Goal: Transaction & Acquisition: Purchase product/service

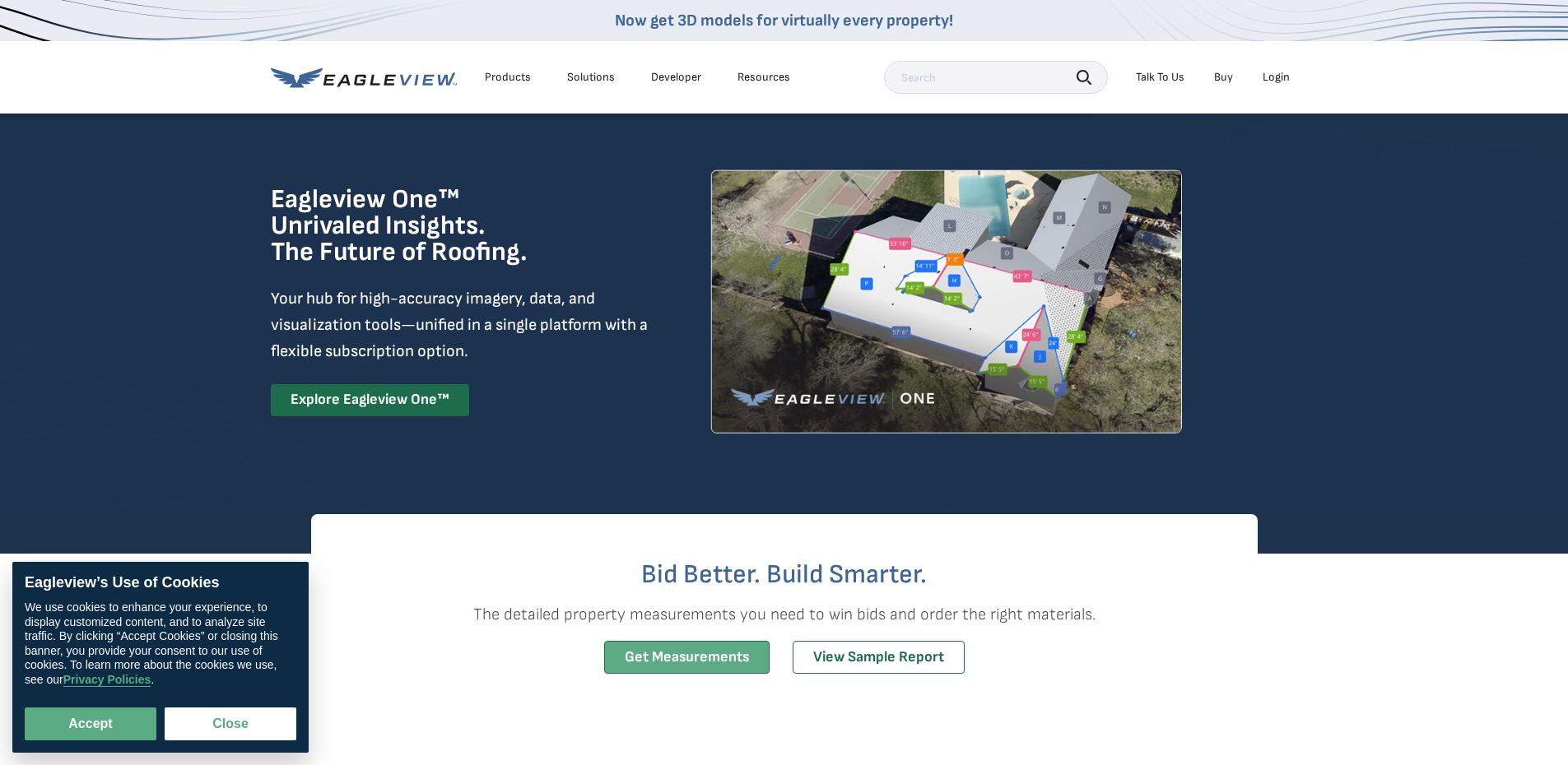
click at [663, 661] on link "Get Measurements" at bounding box center [686, 658] width 165 height 34
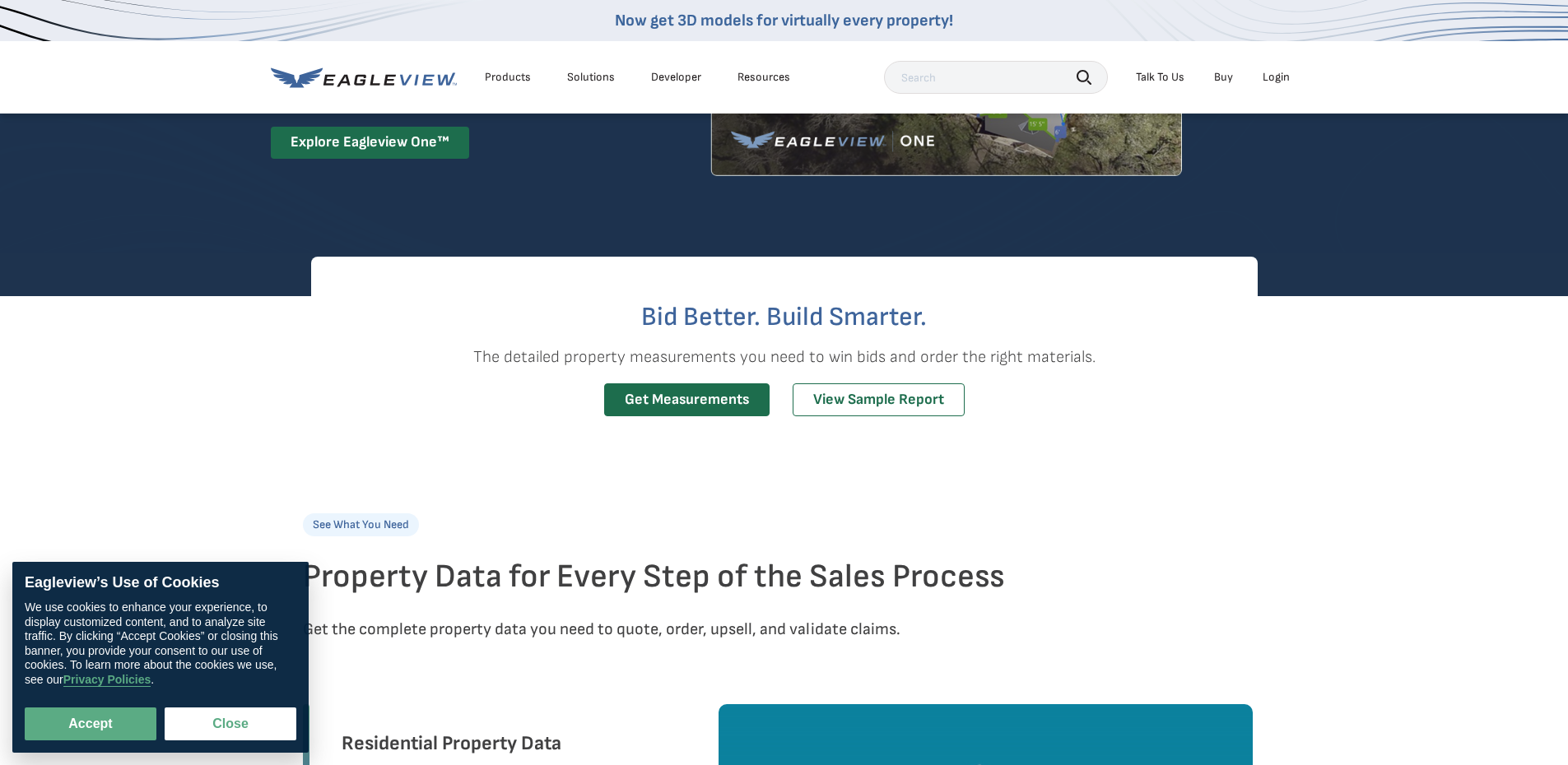
scroll to position [247, 0]
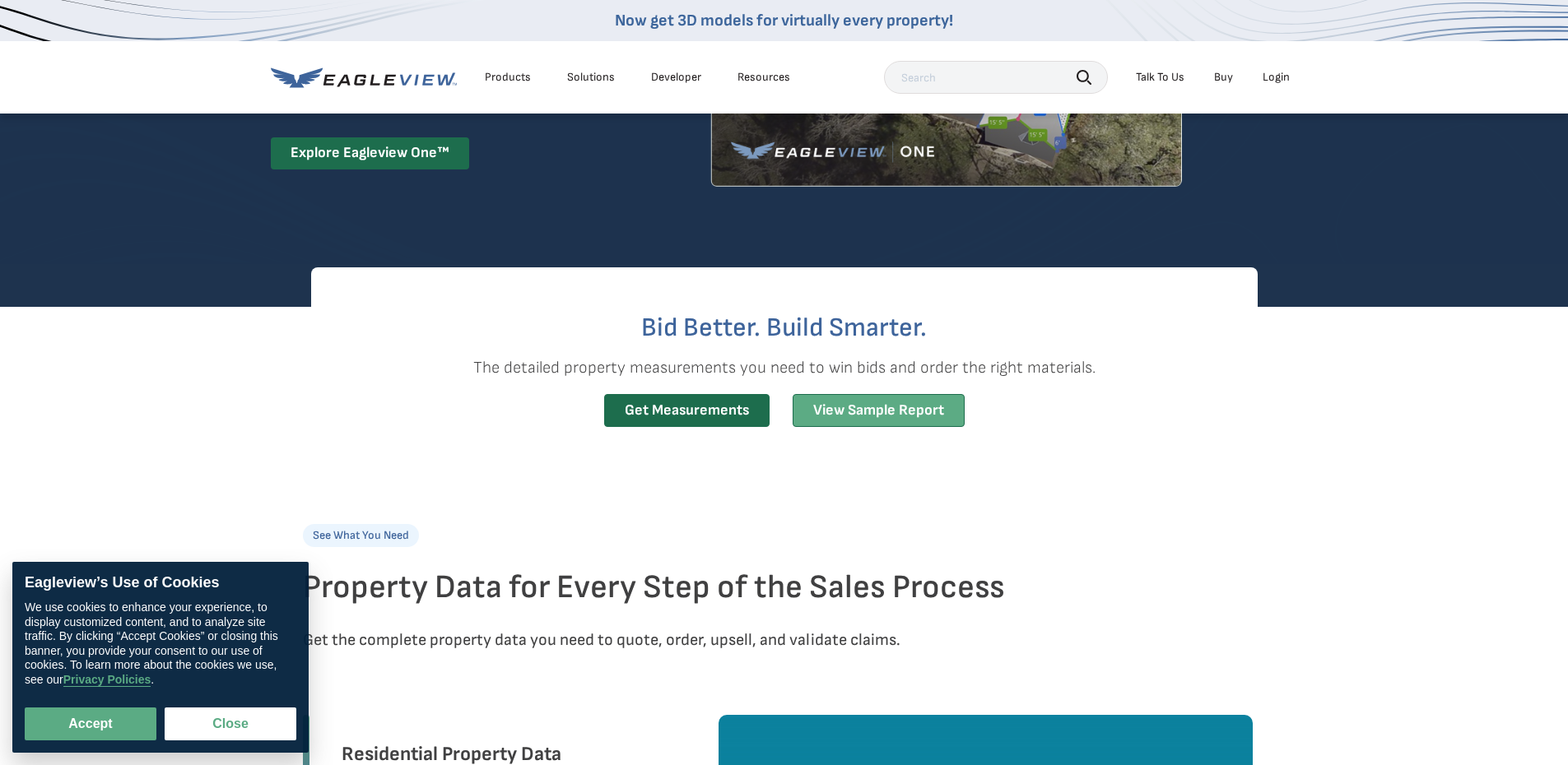
click at [910, 416] on link "View Sample Report" at bounding box center [878, 411] width 172 height 34
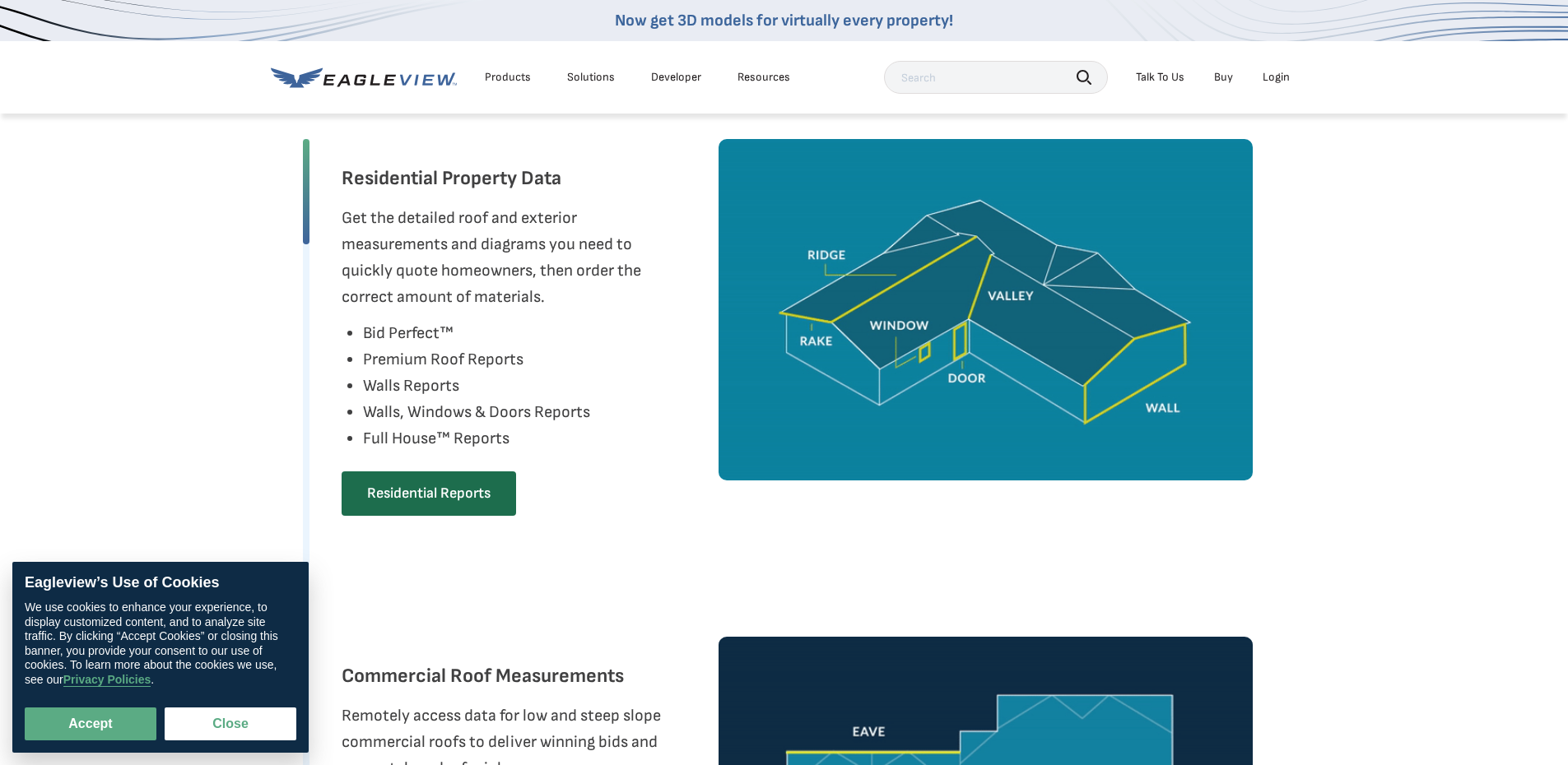
scroll to position [822, 0]
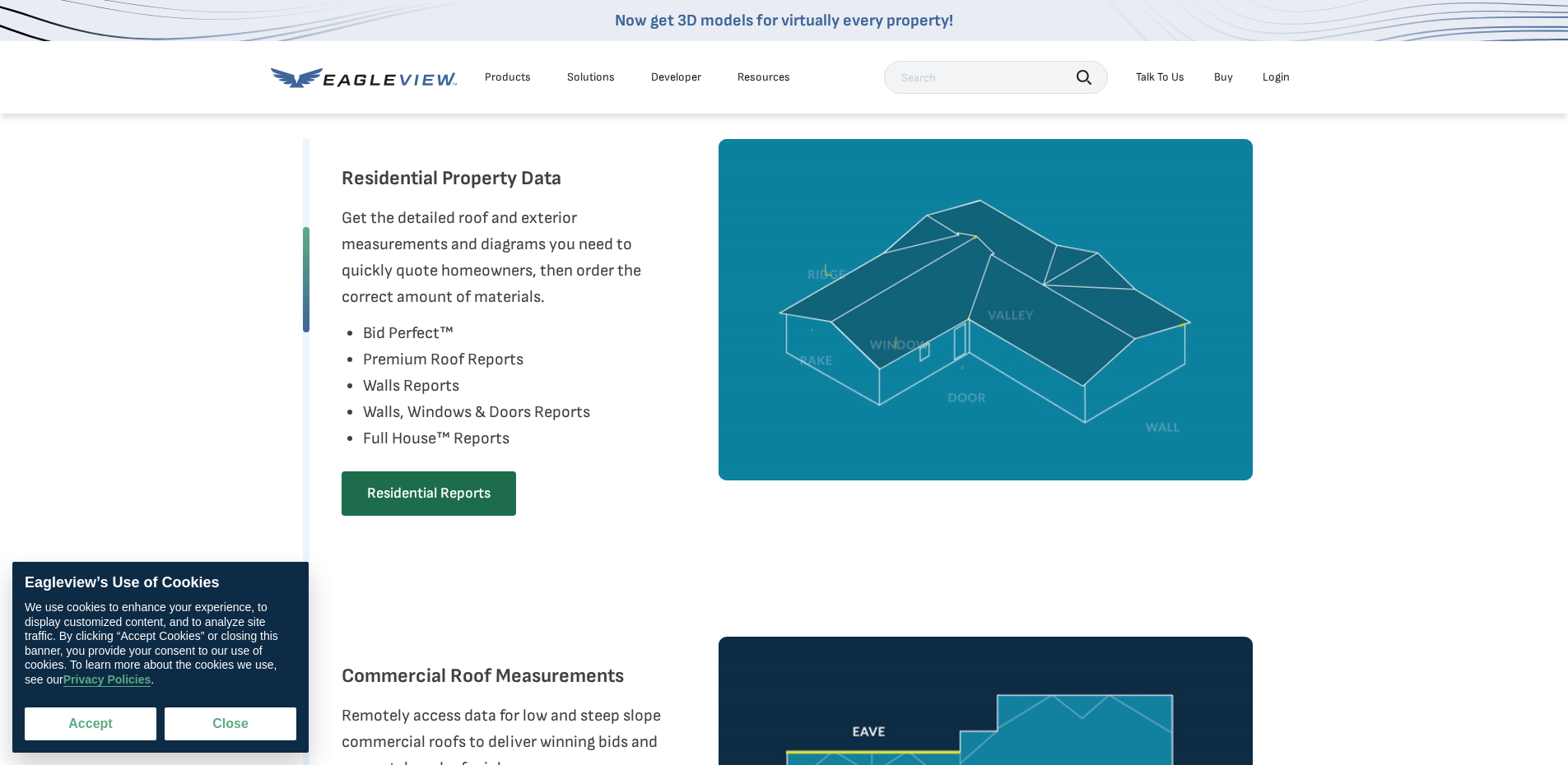
click at [91, 727] on button "Accept" at bounding box center [90, 724] width 131 height 33
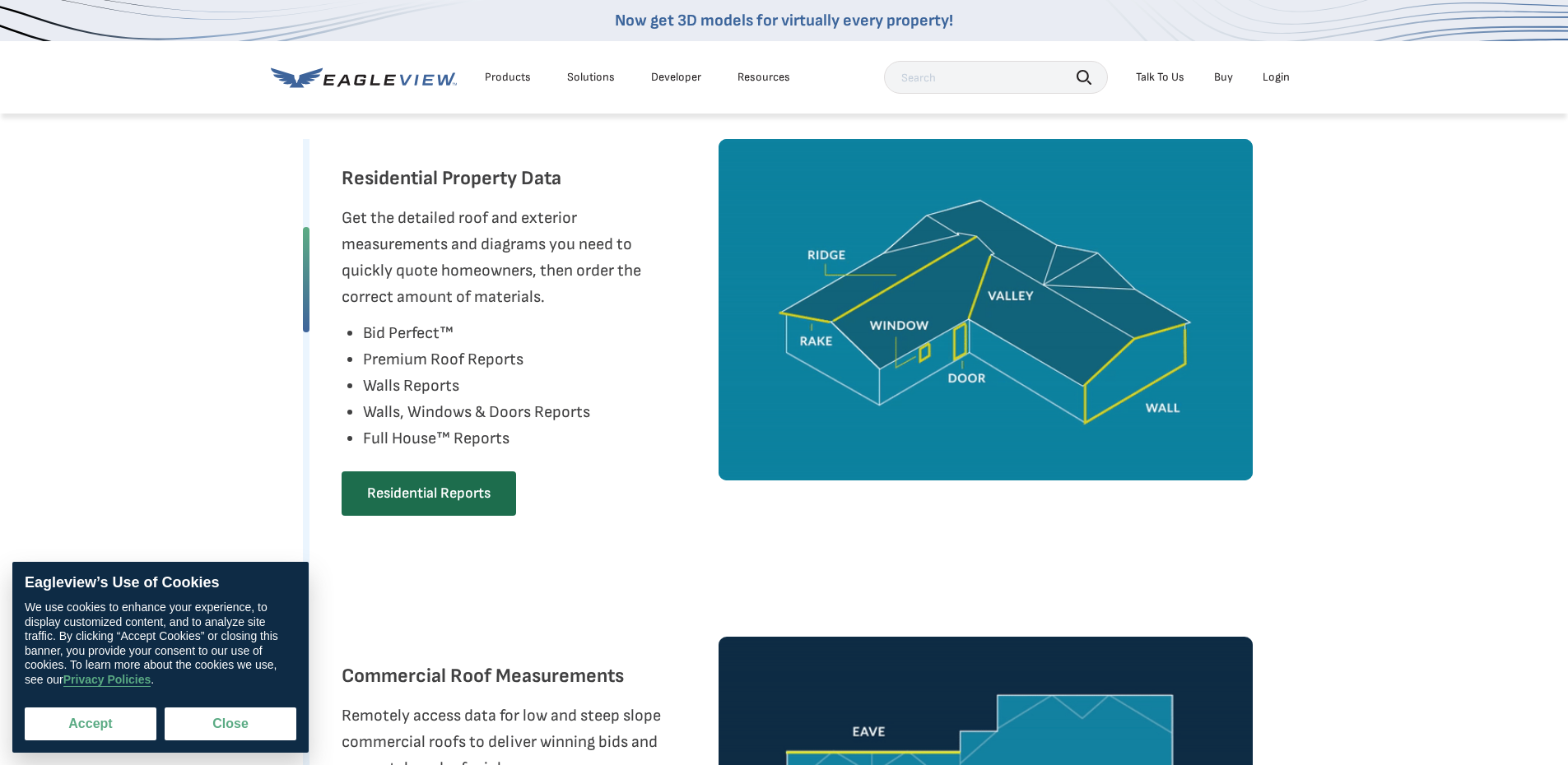
checkbox input "true"
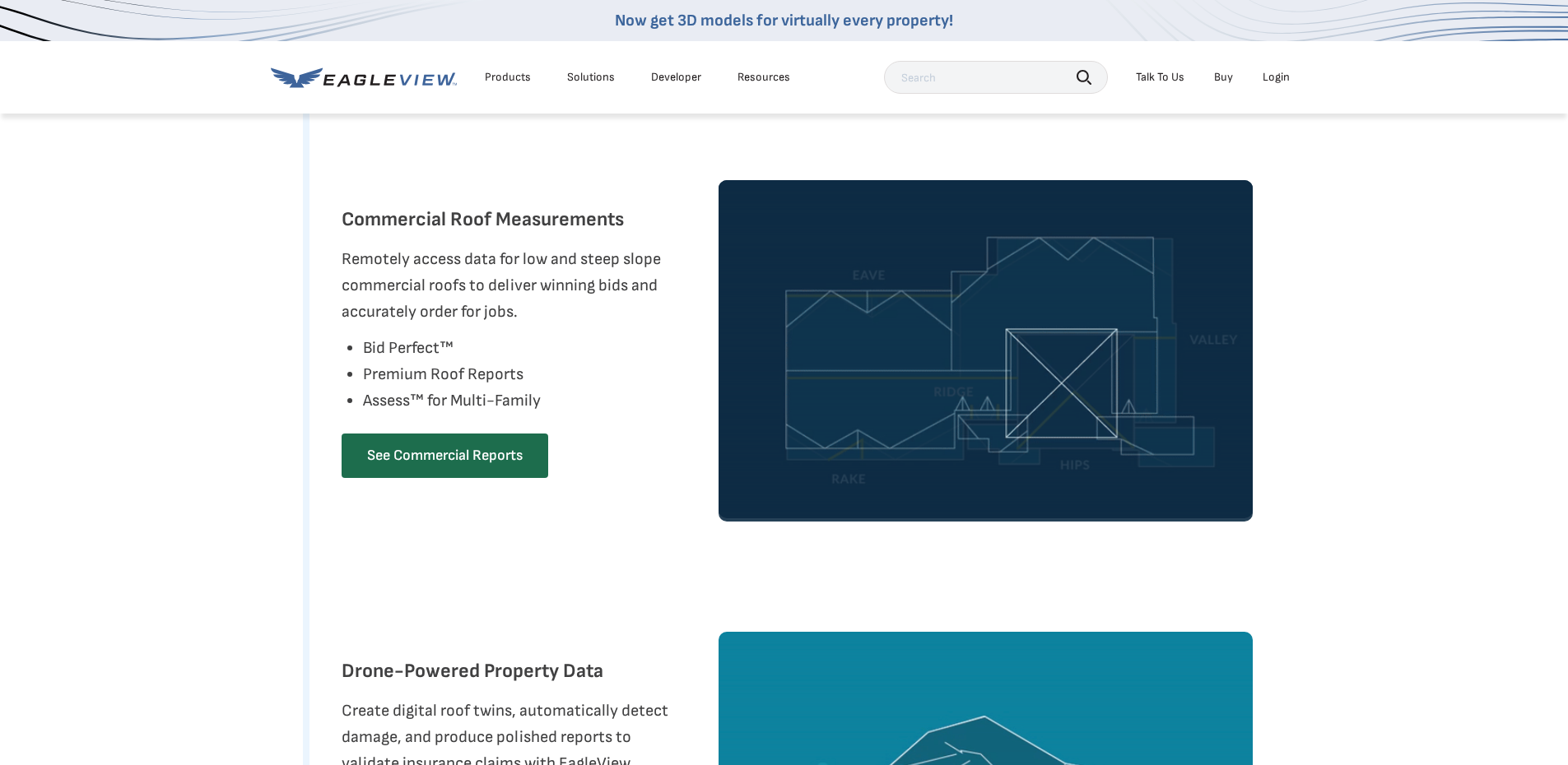
scroll to position [987, 0]
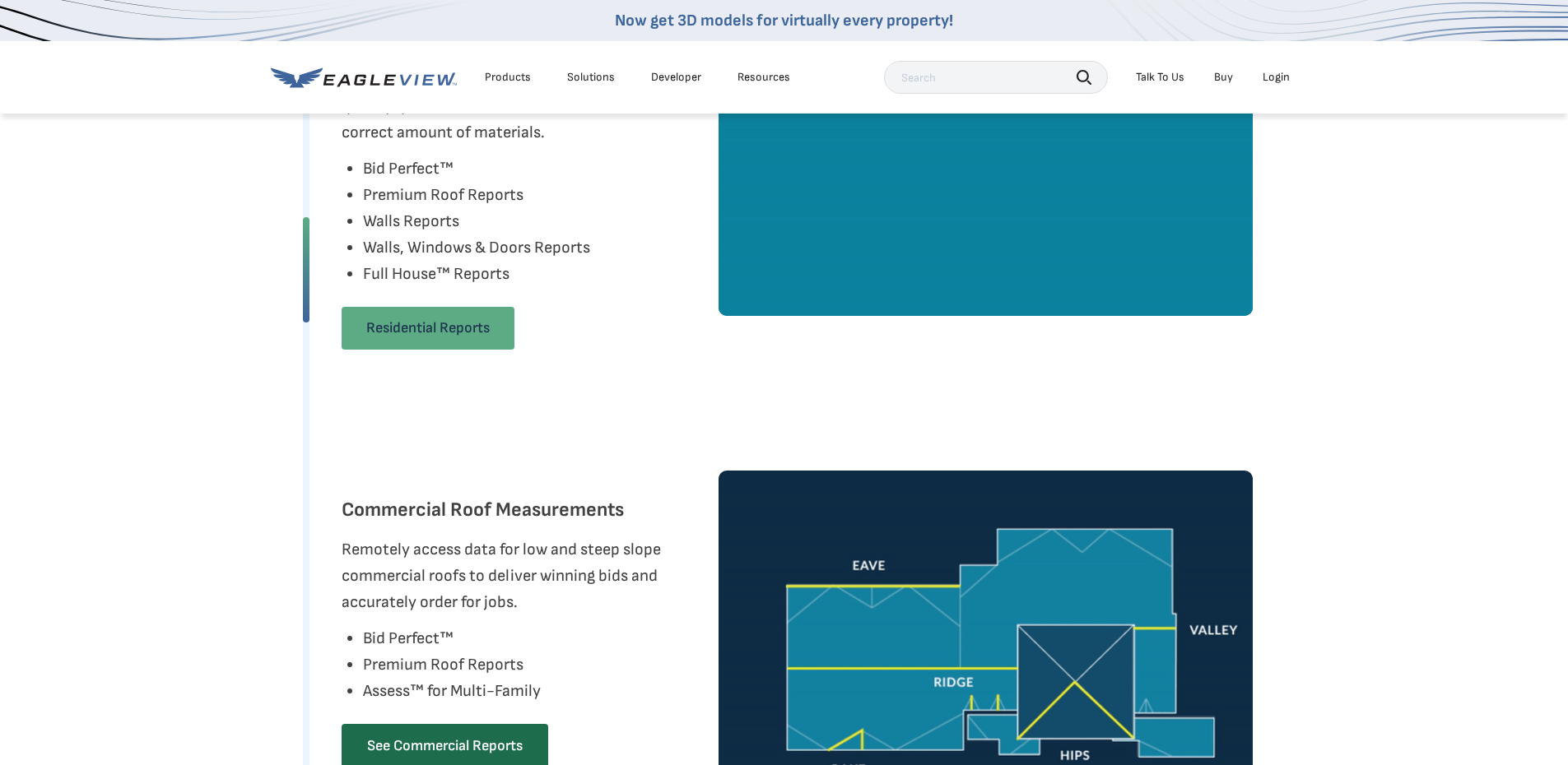
click at [454, 329] on link "Residential Reports" at bounding box center [428, 329] width 173 height 43
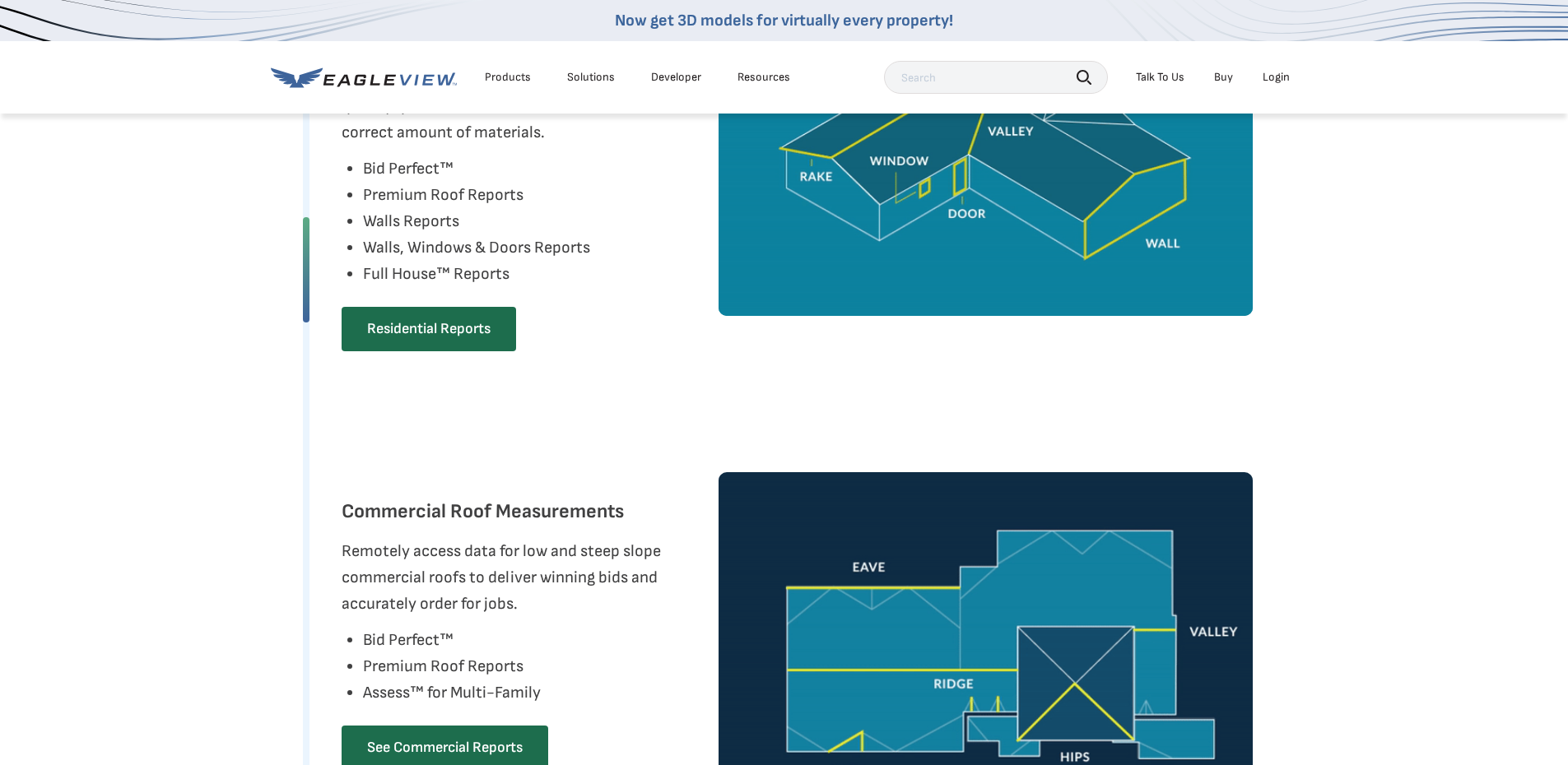
click at [1228, 77] on link "Buy" at bounding box center [1223, 77] width 19 height 15
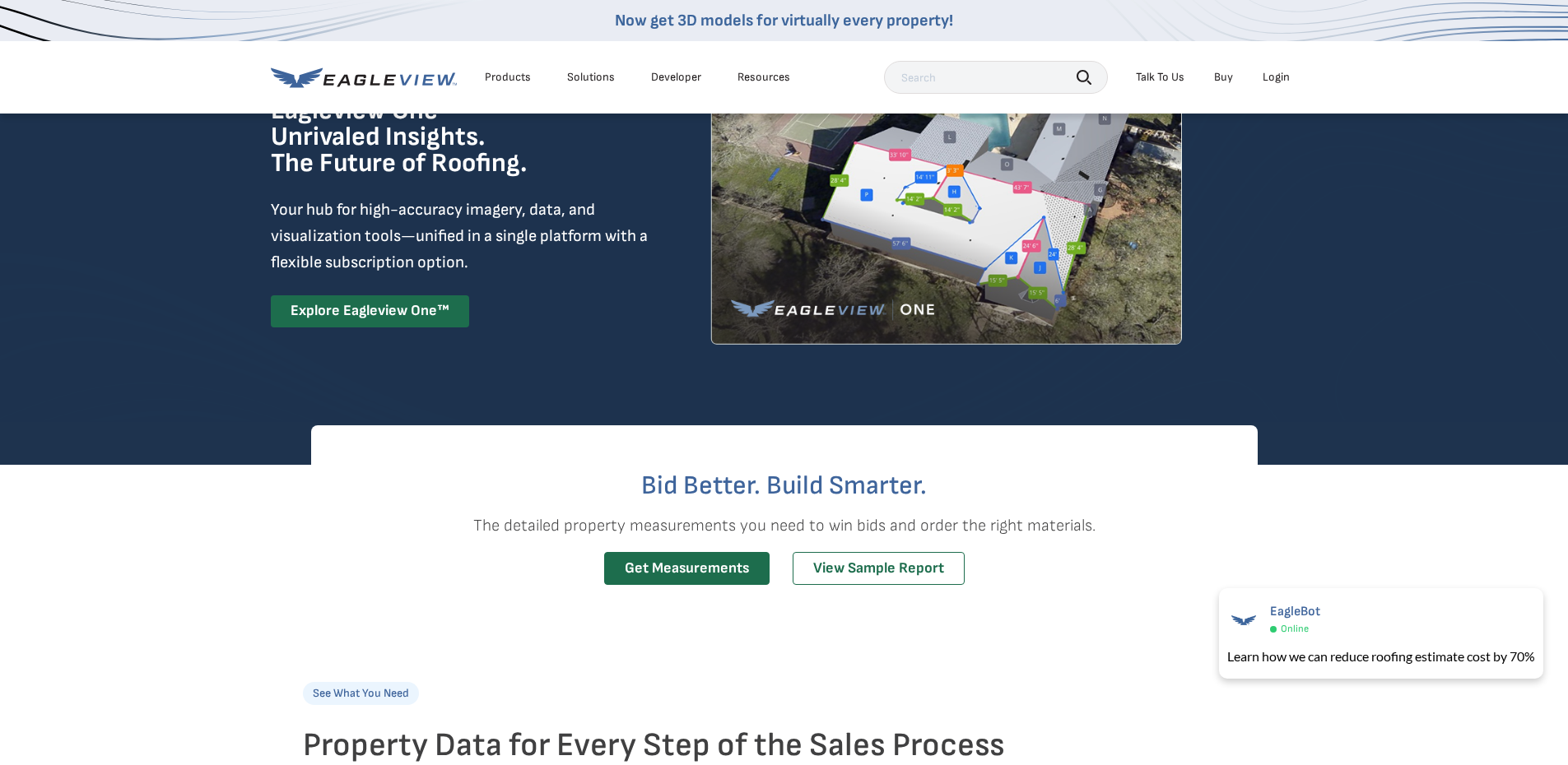
scroll to position [83, 0]
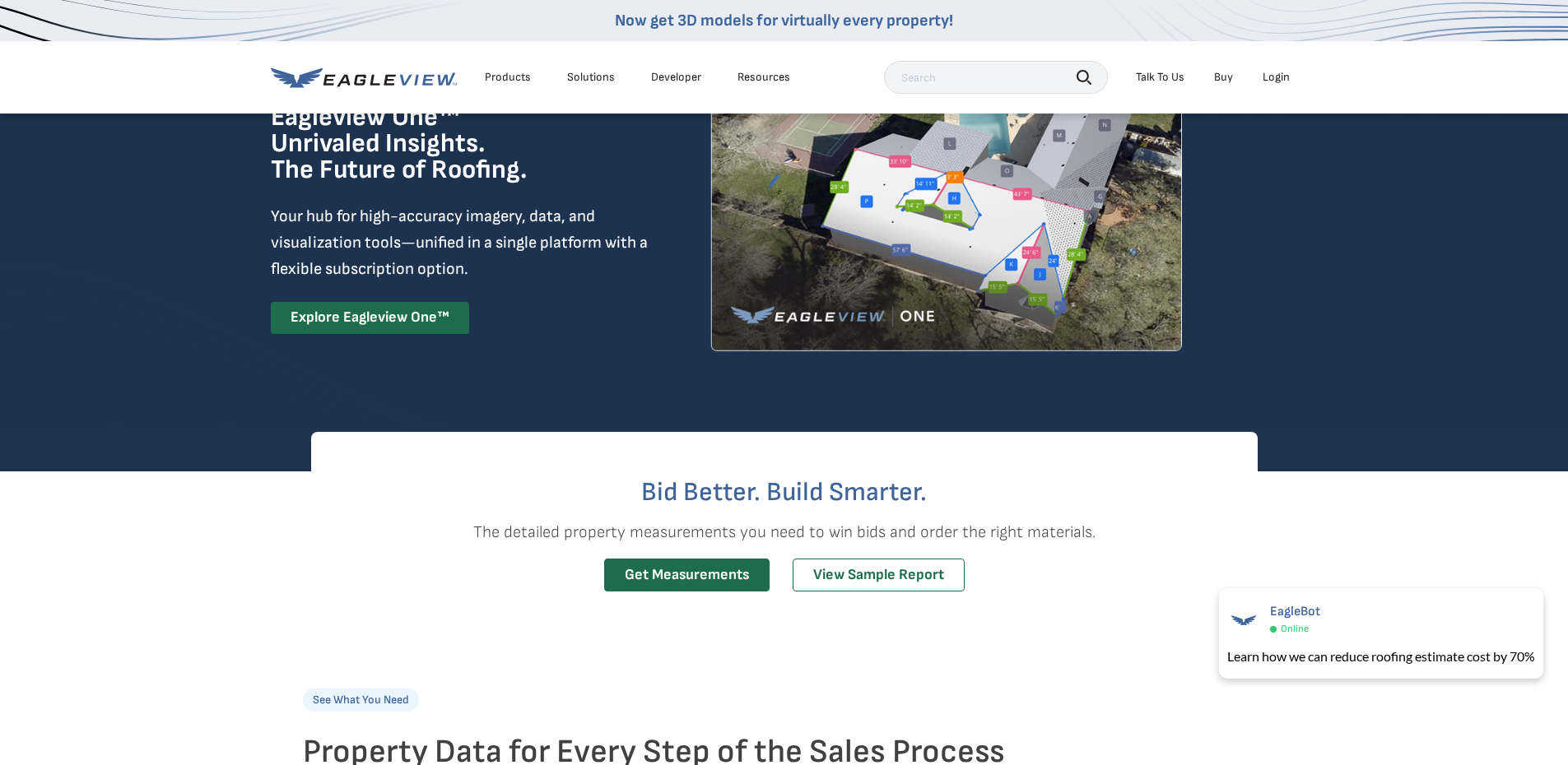
click at [504, 79] on div "Products" at bounding box center [507, 77] width 46 height 15
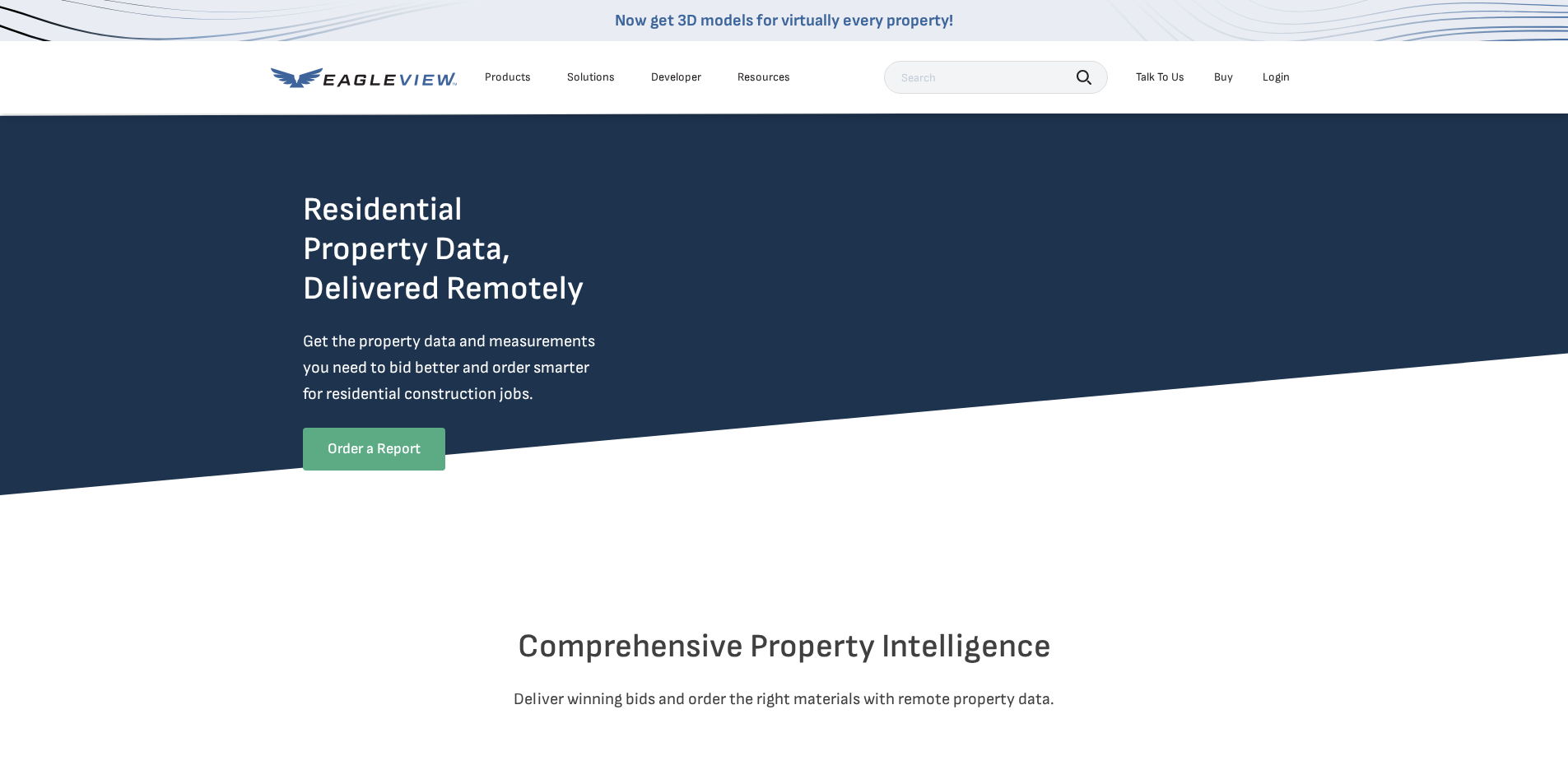
click at [390, 441] on link "Order a Report" at bounding box center [375, 450] width 143 height 43
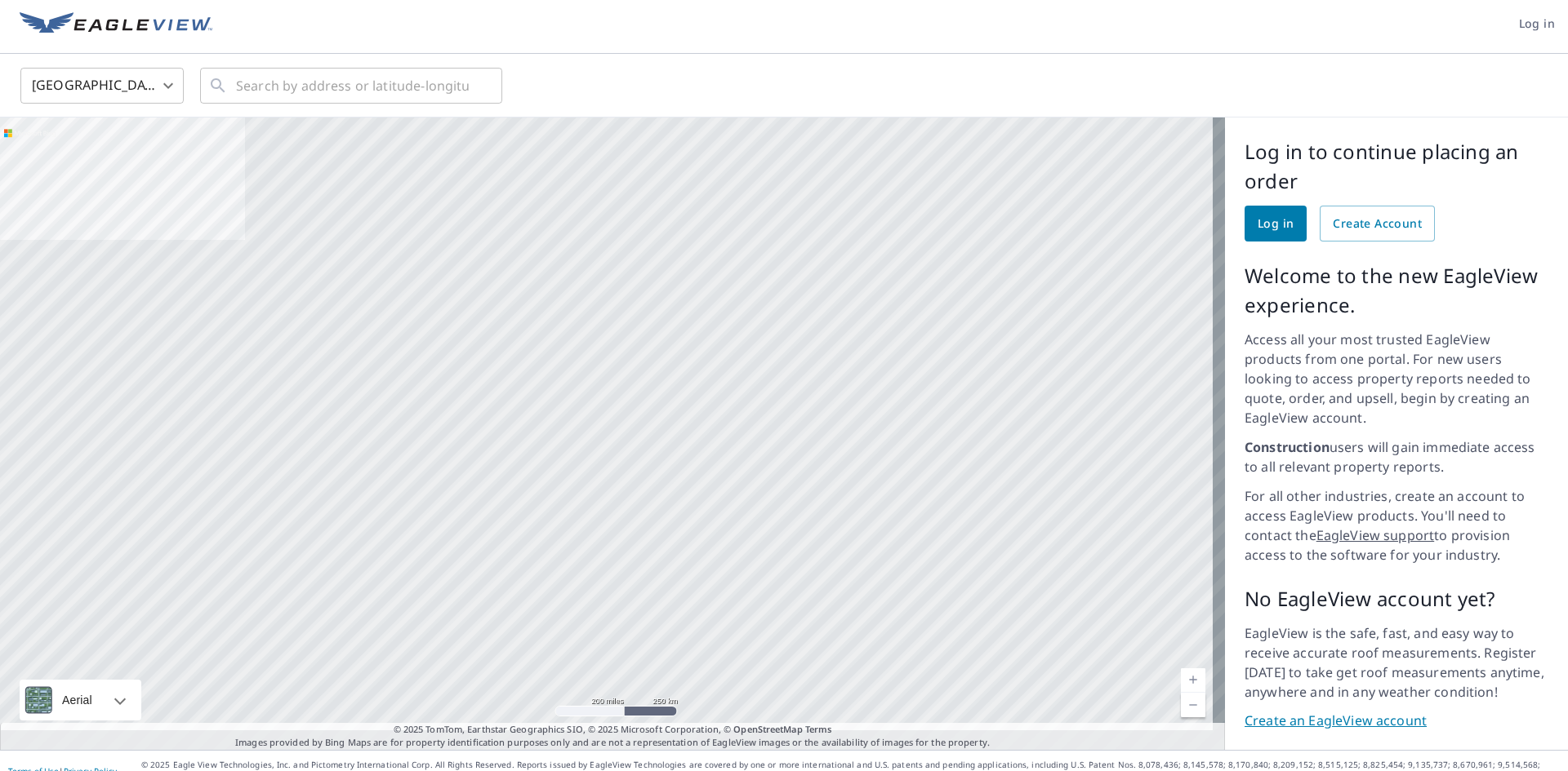
scroll to position [7, 0]
